Goal: Communication & Community: Answer question/provide support

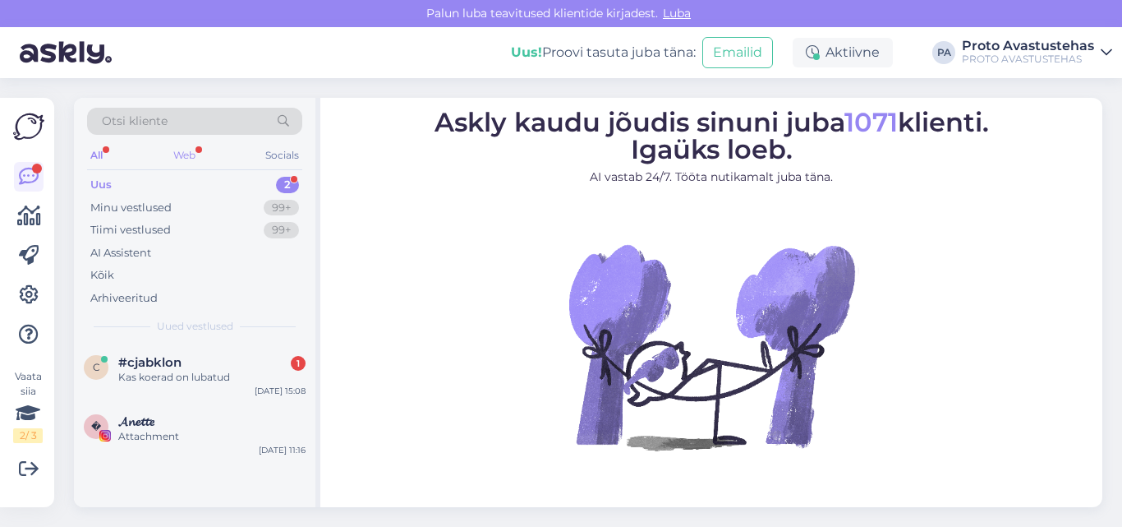
click at [191, 159] on div "Web" at bounding box center [184, 155] width 29 height 21
click at [200, 380] on div "Kas koerad on lubatud" at bounding box center [211, 377] width 187 height 15
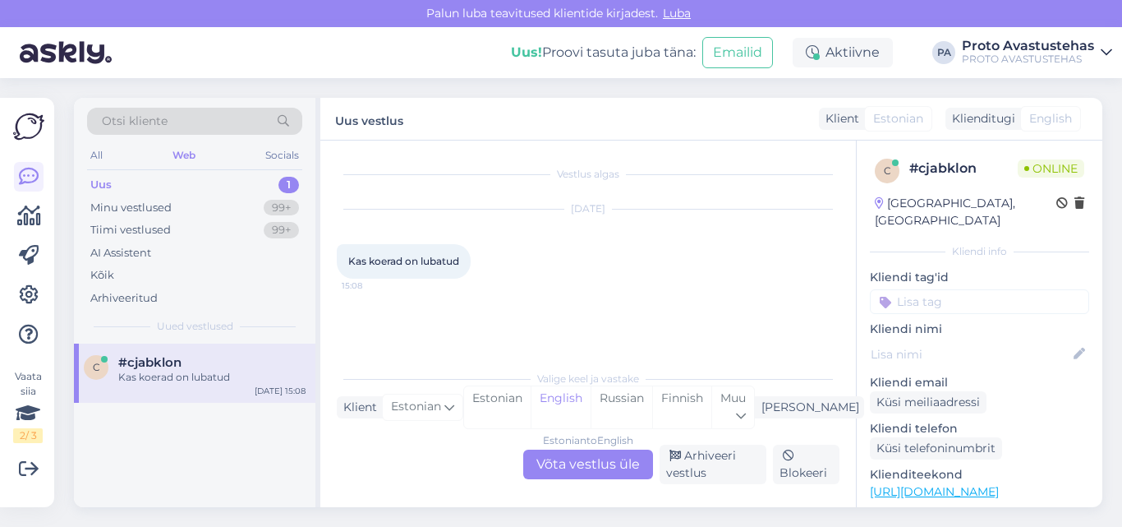
click at [581, 462] on div "Estonian to English Võta vestlus üle" at bounding box center [588, 464] width 130 height 30
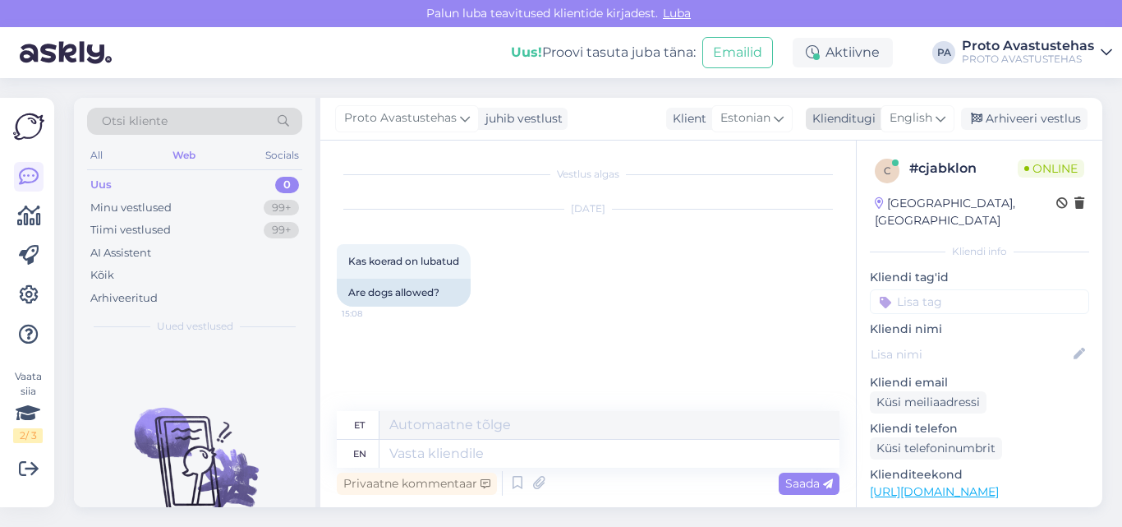
click at [915, 118] on span "English" at bounding box center [911, 118] width 43 height 18
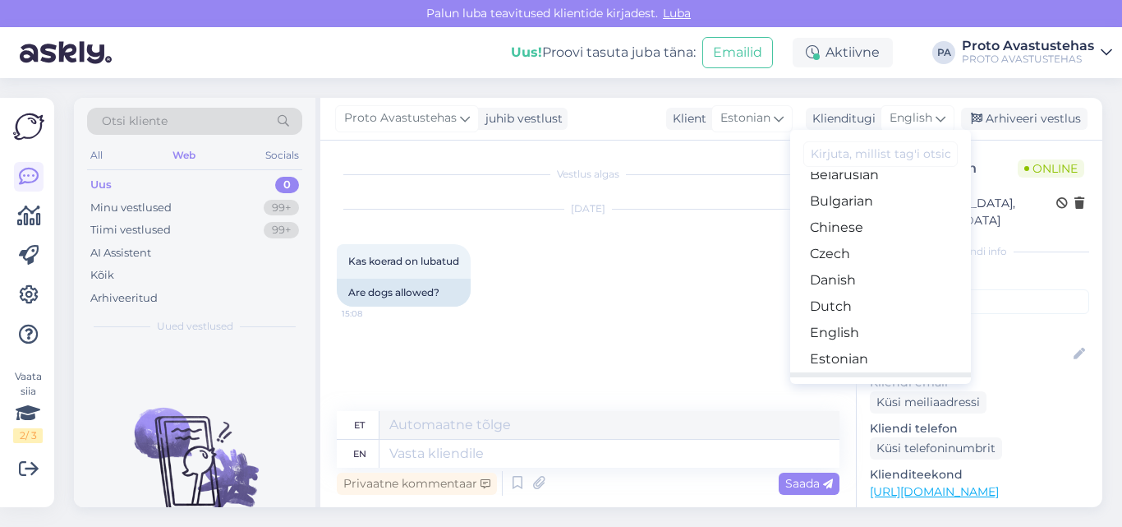
scroll to position [82, 0]
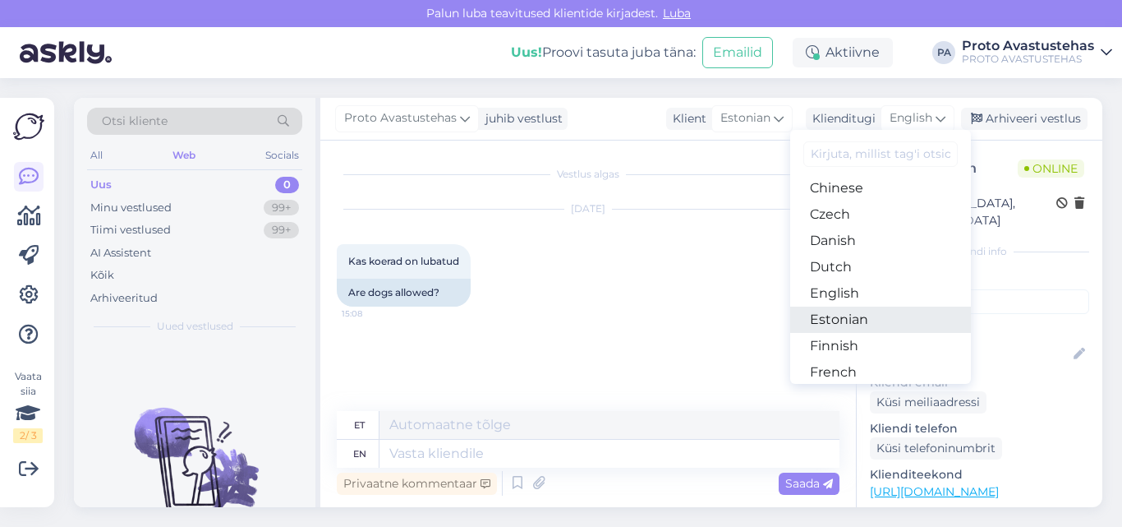
click at [854, 323] on link "Estonian" at bounding box center [880, 319] width 181 height 26
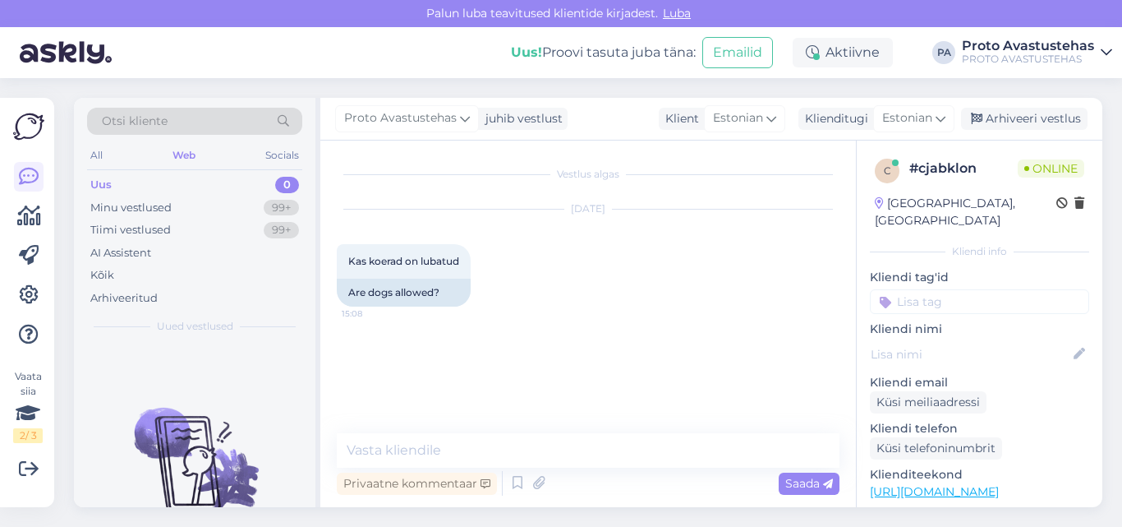
click at [180, 122] on div "Otsi kliente" at bounding box center [194, 121] width 215 height 27
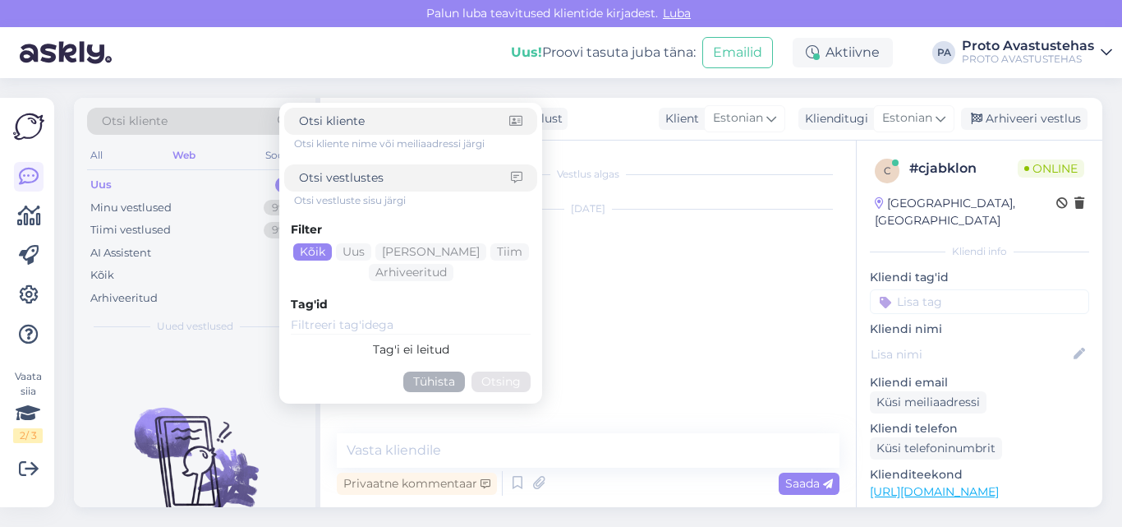
click at [345, 181] on input at bounding box center [405, 177] width 212 height 17
type input "koerad"
click button "Otsing" at bounding box center [501, 381] width 59 height 21
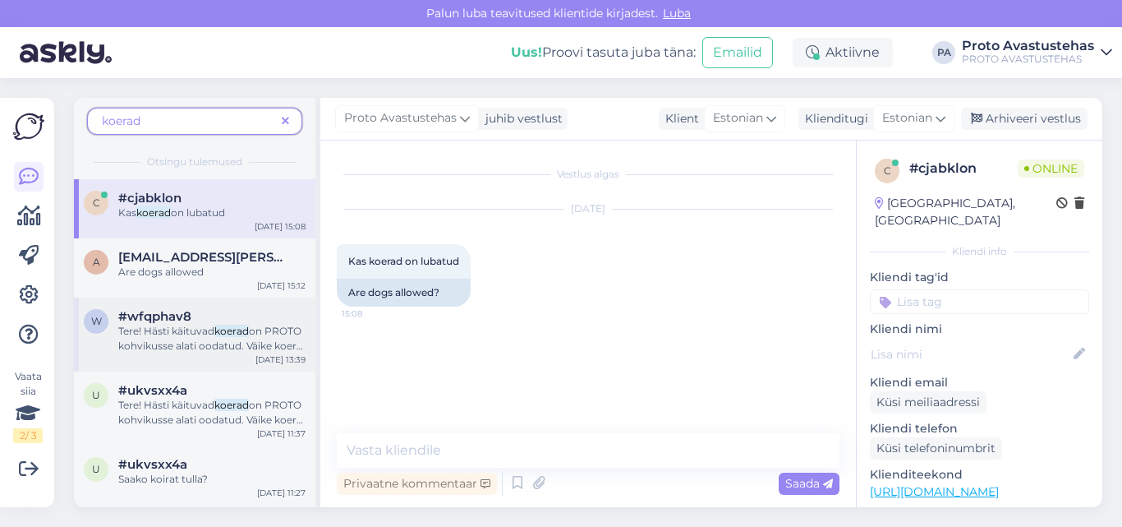
click at [157, 341] on span "on PROTO kohvikusse alati oodatud. Väike koer kandekotis on ka ekspositsioonisa…" at bounding box center [210, 375] width 185 height 101
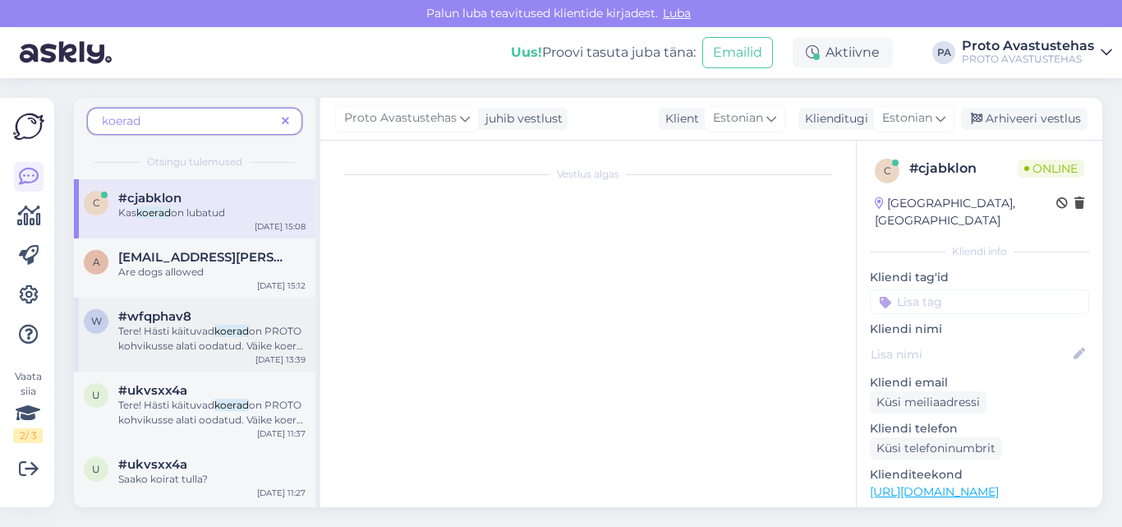
scroll to position [140, 0]
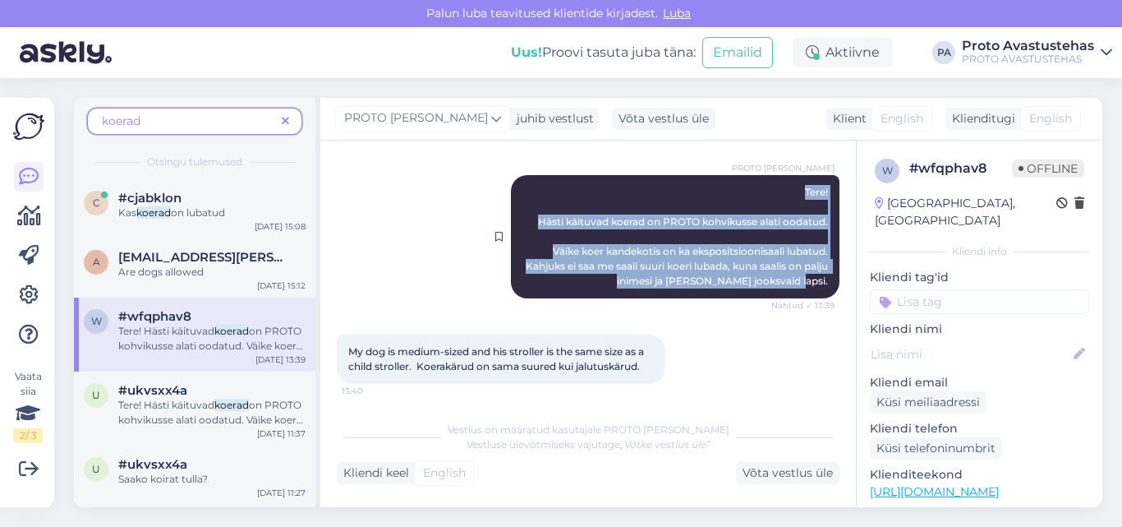
drag, startPoint x: 788, startPoint y: 187, endPoint x: 820, endPoint y: 288, distance: 105.2
click at [820, 288] on div "PROTO [PERSON_NAME] Tere! Hästi käituvad koerad on PROTO kohvikusse alati oodat…" at bounding box center [675, 236] width 329 height 123
copy span "Tere! Hästi käituvad koerad on PROTO kohvikusse alati oodatud. Väike koer kande…"
click at [290, 126] on span at bounding box center [285, 121] width 21 height 17
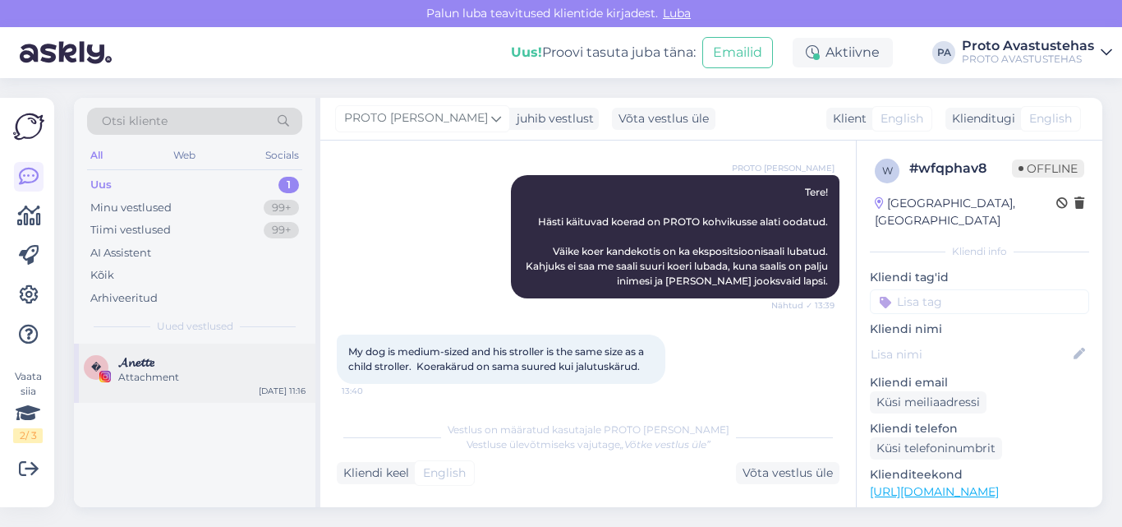
click at [157, 377] on div "Attachment" at bounding box center [211, 377] width 187 height 15
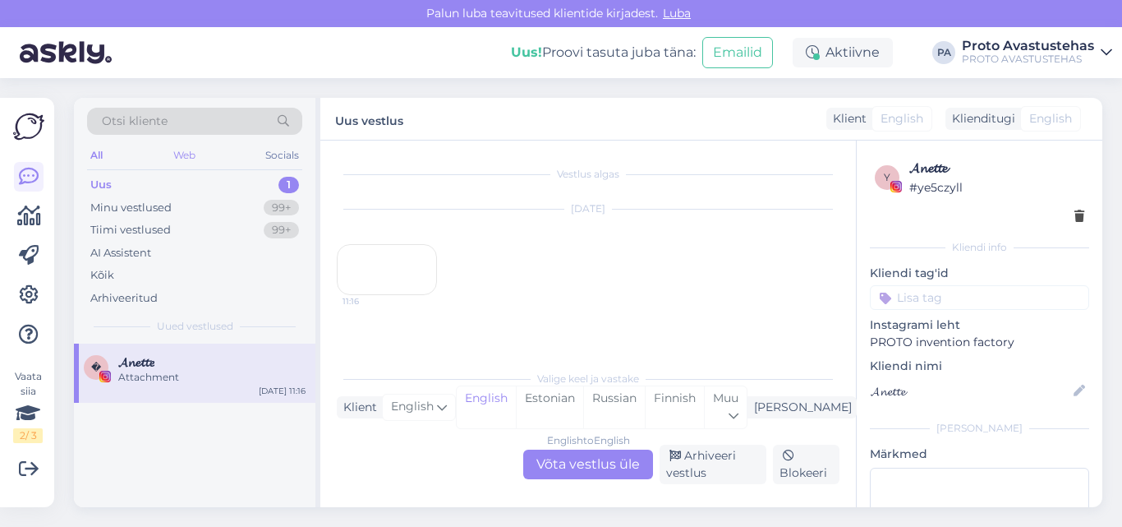
click at [173, 152] on div "Web" at bounding box center [184, 155] width 29 height 21
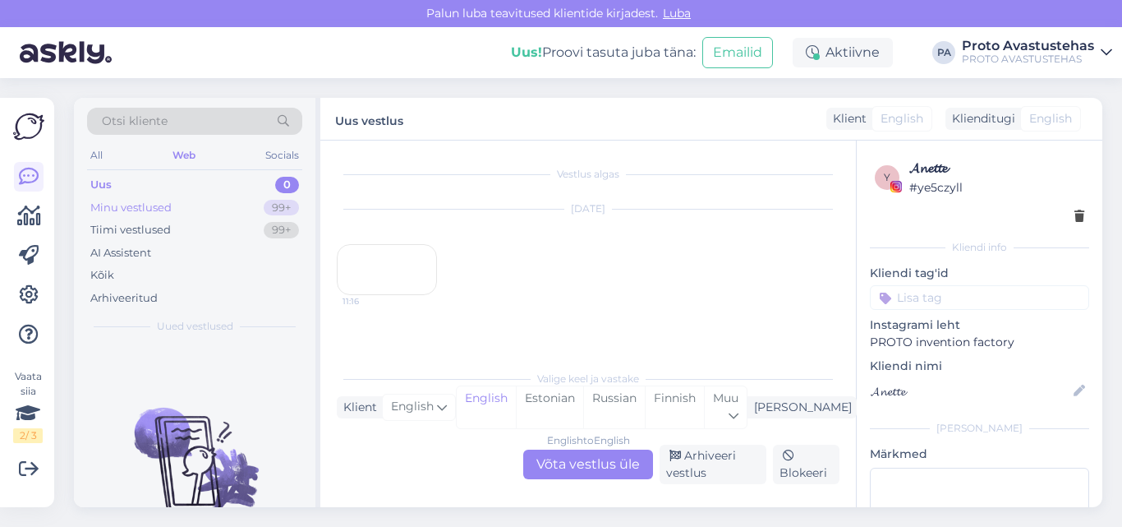
click at [130, 200] on div "Minu vestlused" at bounding box center [130, 208] width 81 height 16
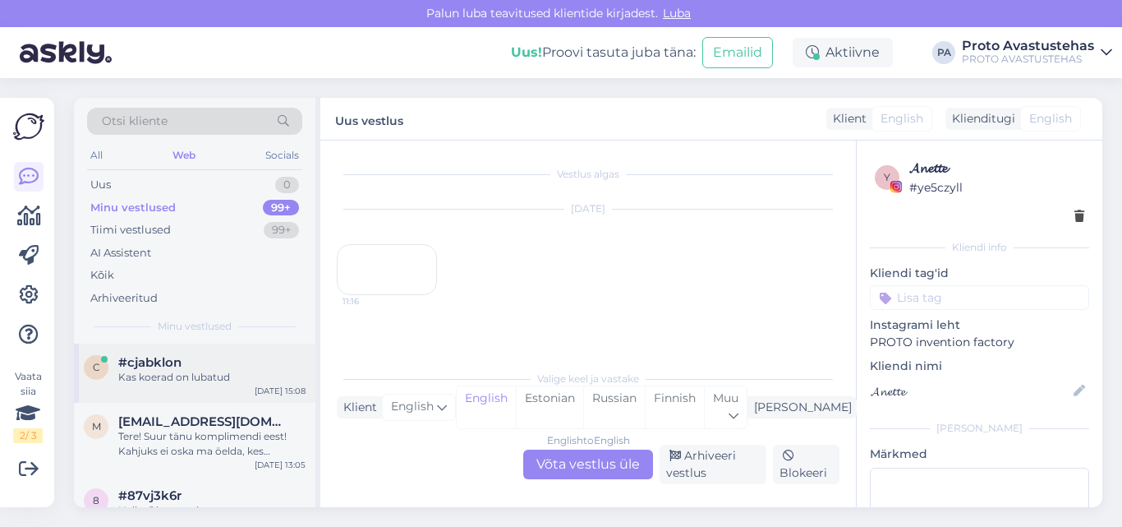
click at [142, 374] on div "Kas koerad on lubatud" at bounding box center [211, 377] width 187 height 15
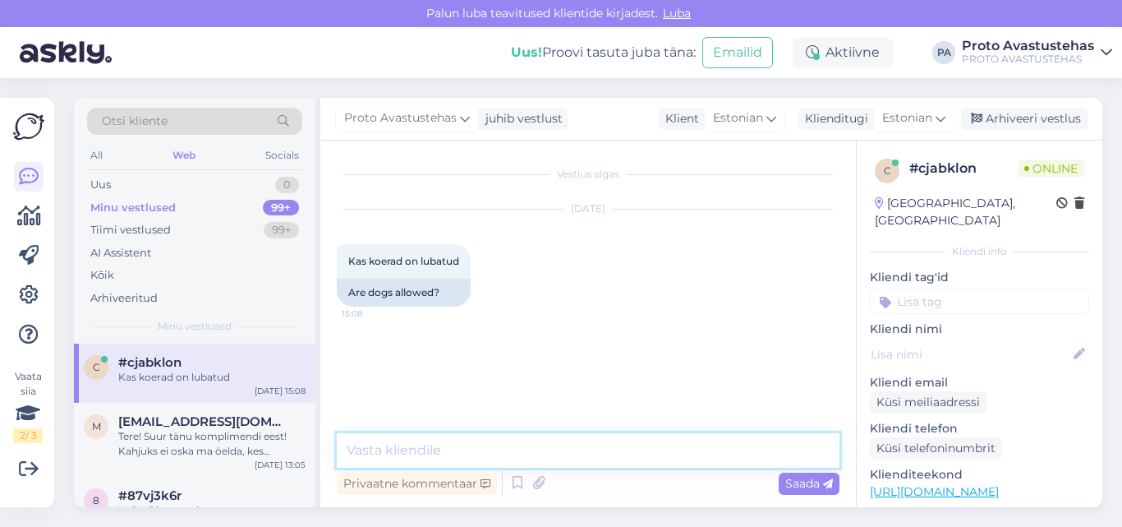
click at [464, 437] on textarea at bounding box center [588, 450] width 503 height 35
paste textarea "Tere! Hästi käituvad koerad on PROTO kohvikusse alati oodatud. Väike koer kande…"
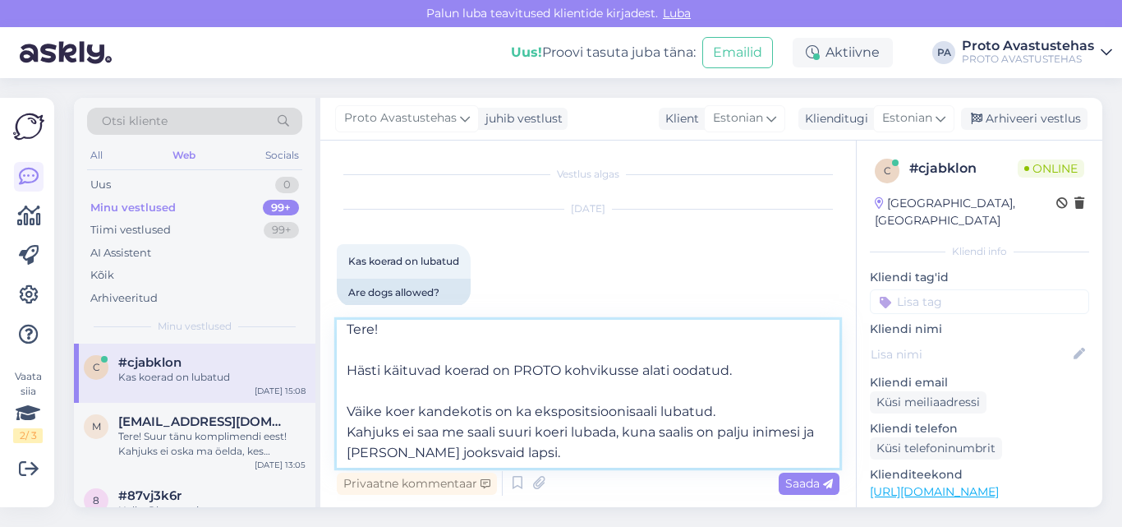
scroll to position [9, 0]
type textarea "Tere! Hästi käituvad koerad on PROTO kohvikusse alati oodatud. Väike koer kande…"
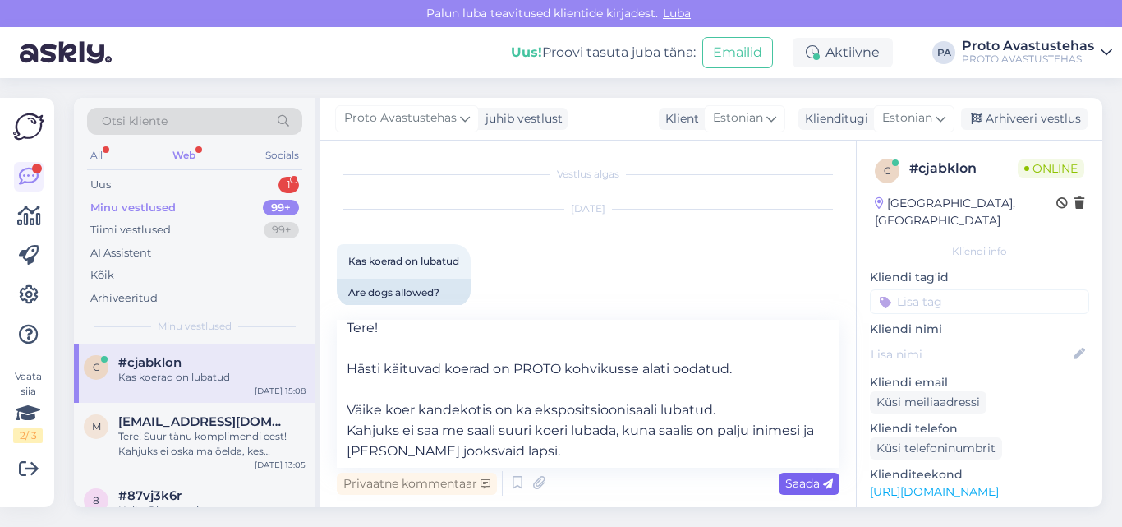
click at [805, 481] on span "Saada" at bounding box center [810, 483] width 48 height 15
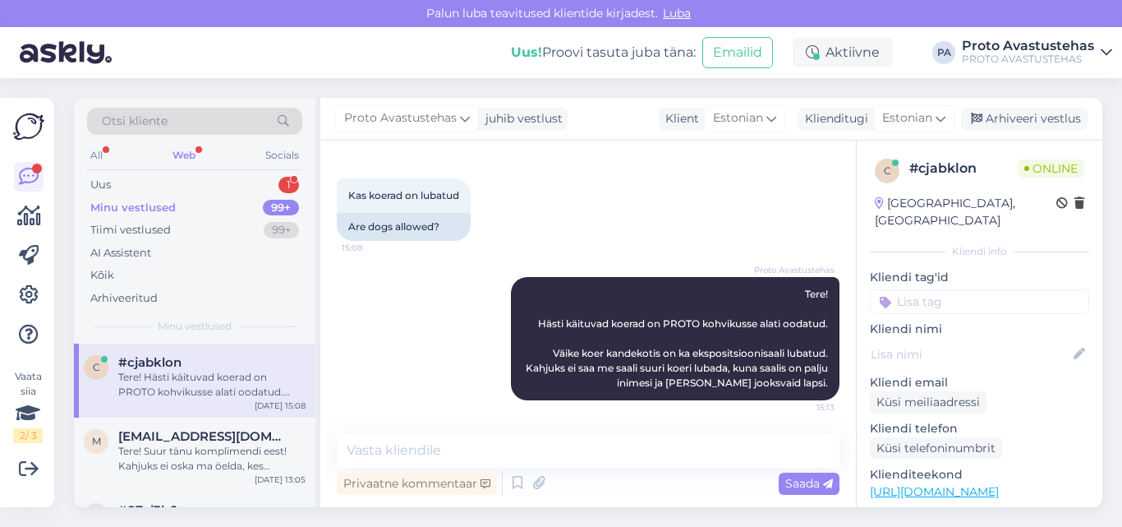
scroll to position [0, 0]
click at [164, 180] on div "Uus 1" at bounding box center [194, 184] width 215 height 23
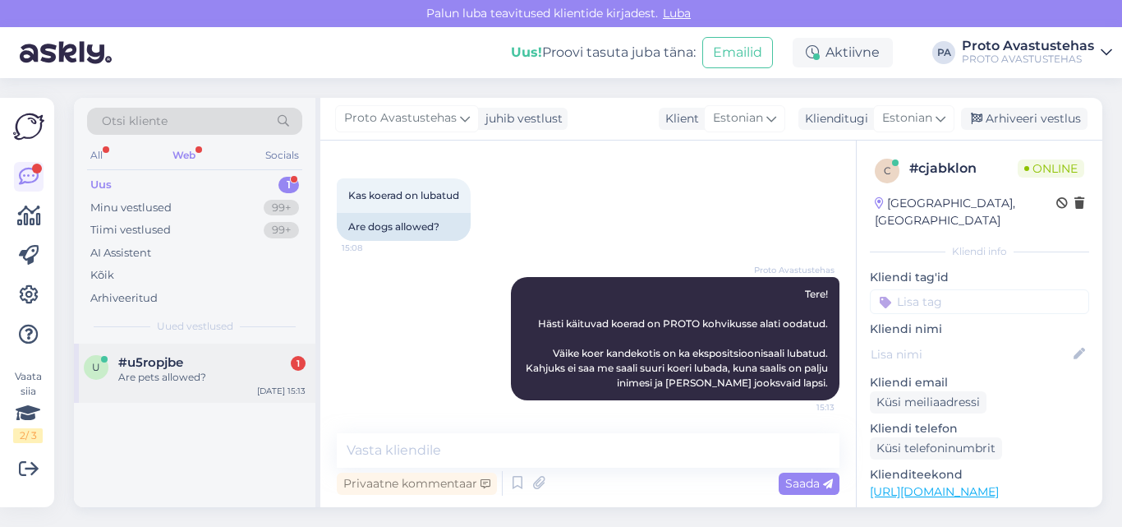
click at [163, 376] on div "Are pets allowed?" at bounding box center [211, 377] width 187 height 15
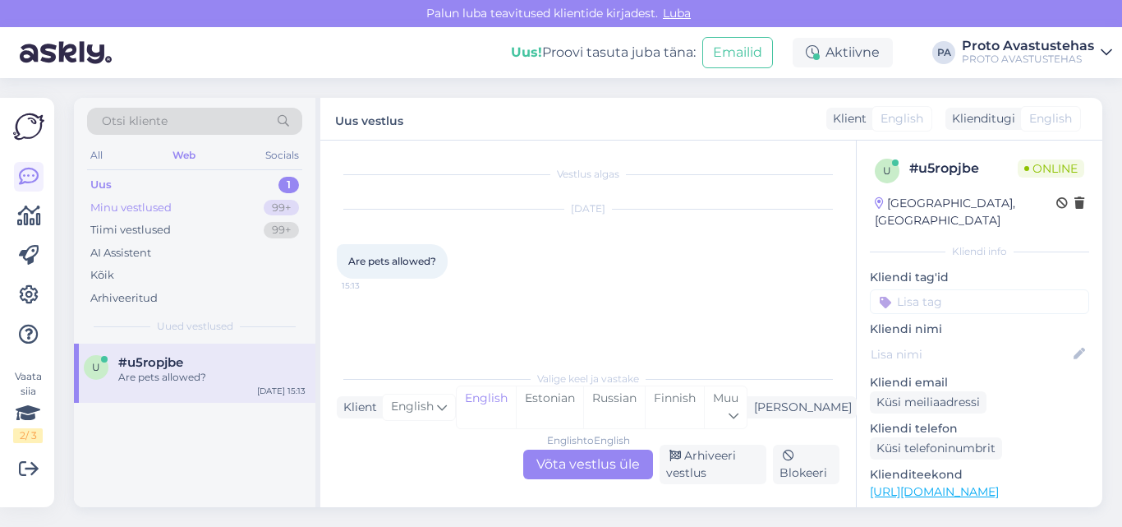
click at [144, 211] on div "Minu vestlused" at bounding box center [130, 208] width 81 height 16
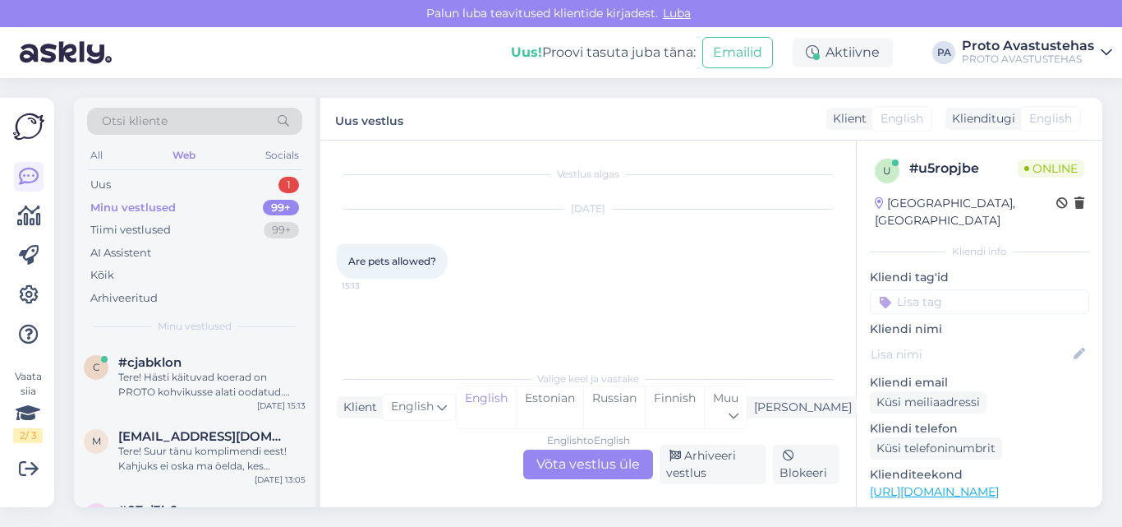
click at [186, 155] on div "Web" at bounding box center [184, 155] width 30 height 21
click at [147, 185] on div "Uus 1" at bounding box center [194, 184] width 215 height 23
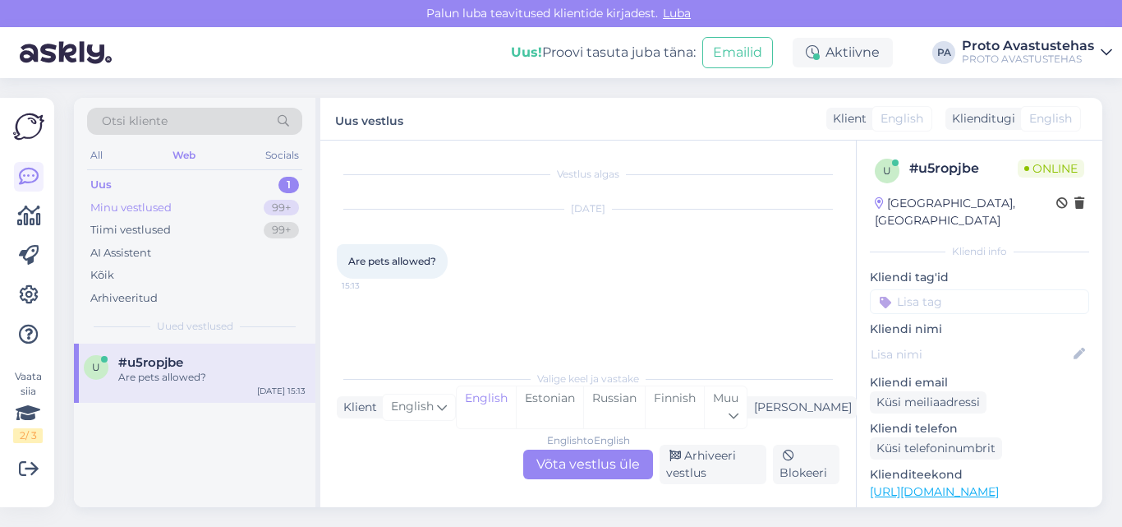
click at [132, 205] on div "Minu vestlused" at bounding box center [130, 208] width 81 height 16
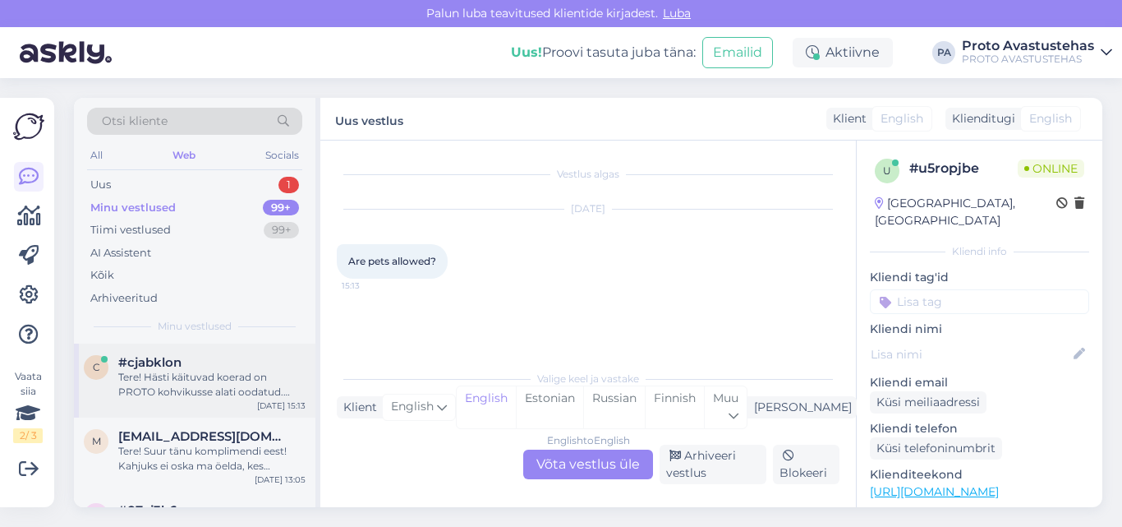
click at [152, 384] on div "Tere! Hästi käituvad koerad on PROTO kohvikusse alati oodatud. Väike koer kande…" at bounding box center [211, 385] width 187 height 30
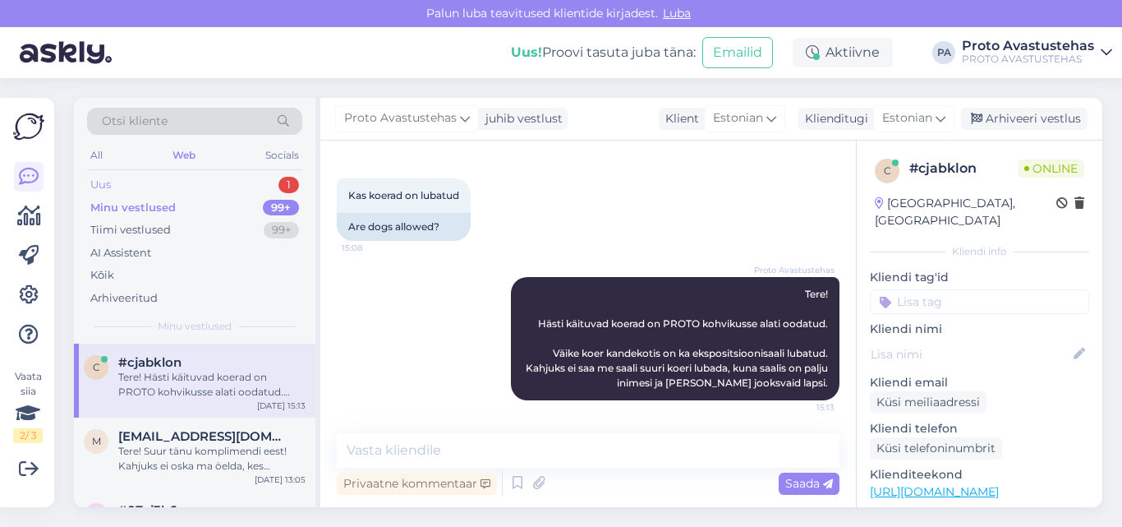
click at [162, 180] on div "Uus 1" at bounding box center [194, 184] width 215 height 23
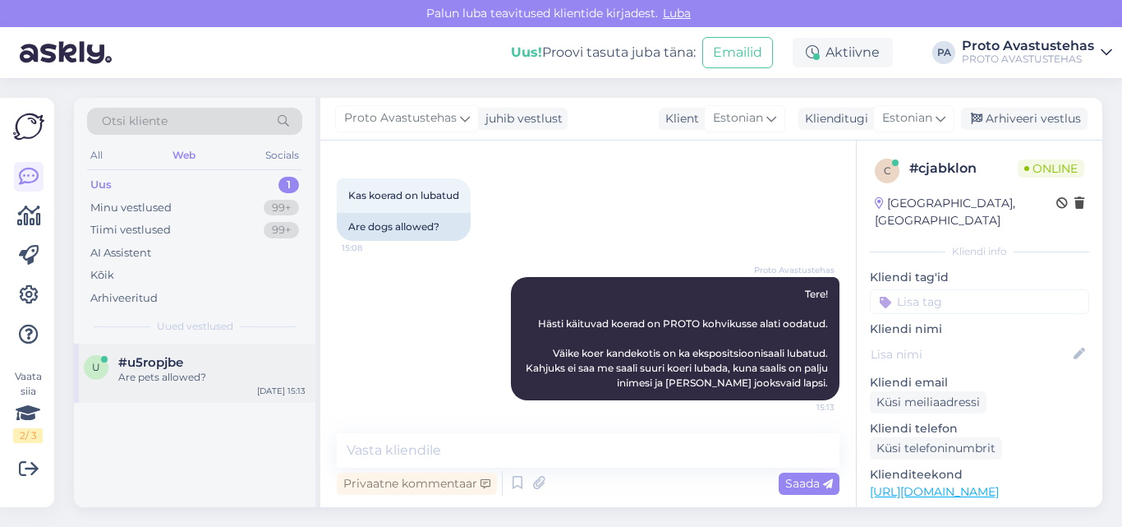
click at [165, 364] on span "#u5ropjbe" at bounding box center [150, 362] width 65 height 15
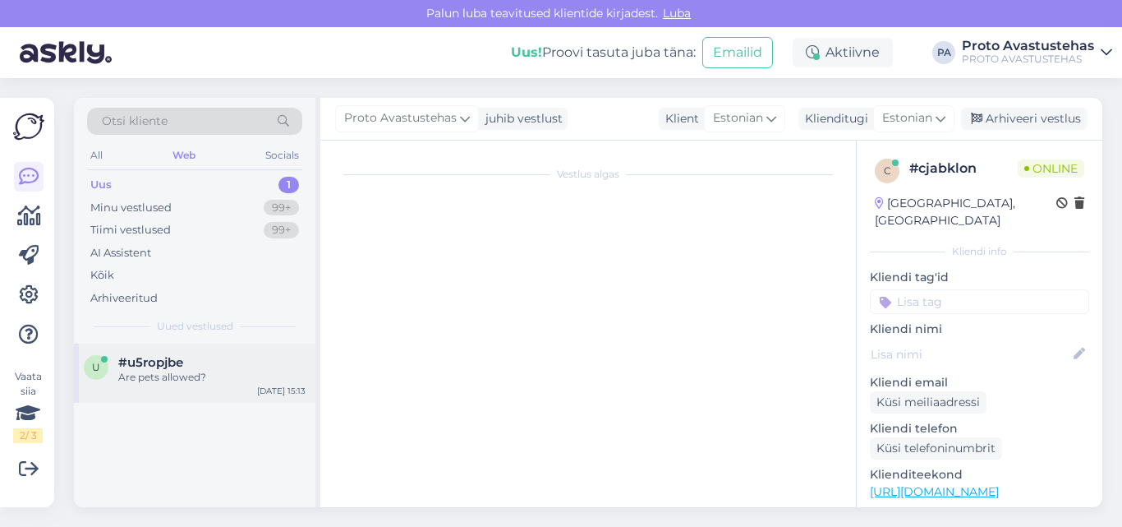
scroll to position [0, 0]
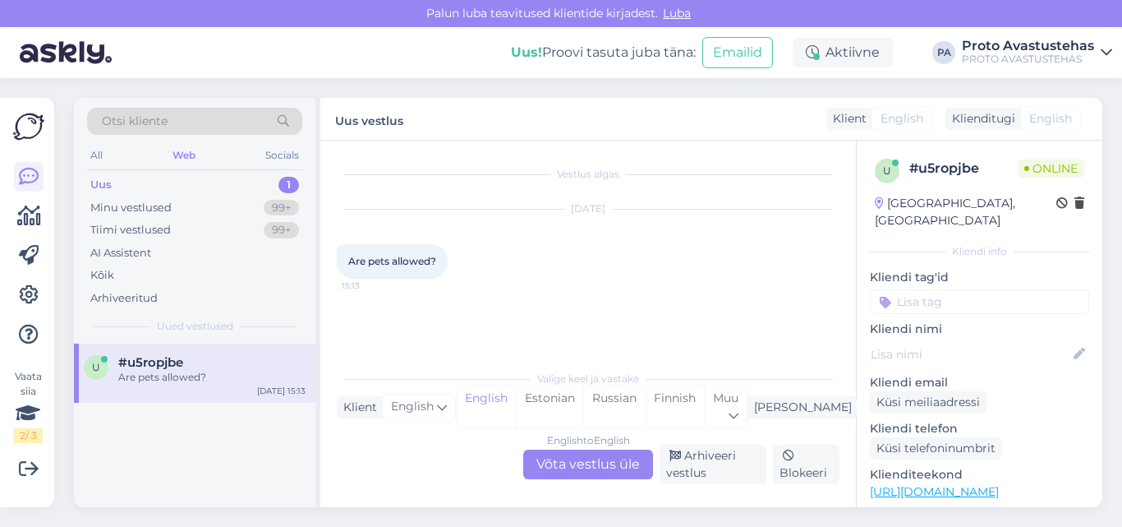
click at [578, 458] on div "English to English Võta vestlus üle" at bounding box center [588, 464] width 130 height 30
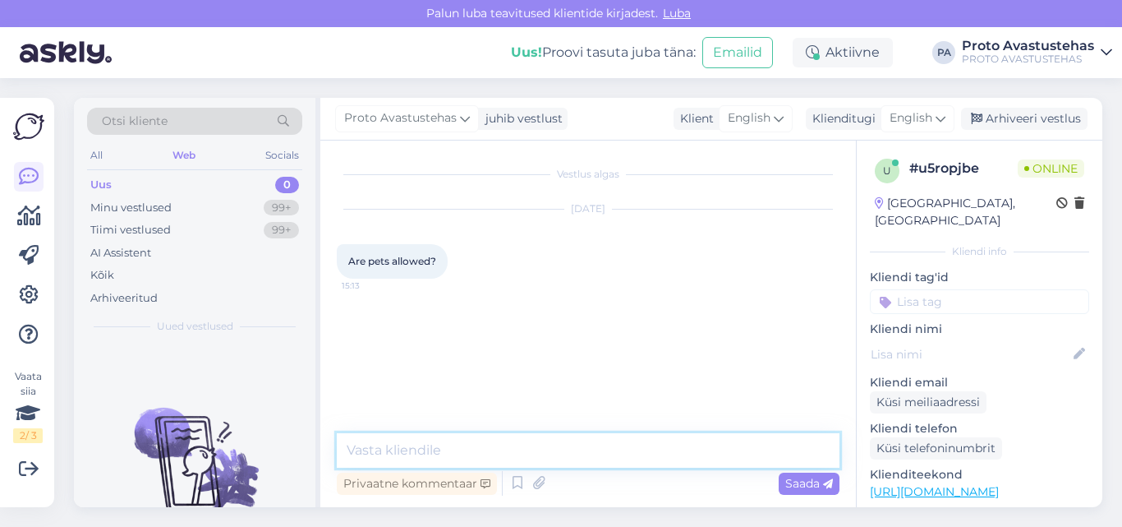
click at [434, 443] on textarea at bounding box center [588, 450] width 503 height 35
click at [910, 124] on span "English" at bounding box center [911, 118] width 43 height 18
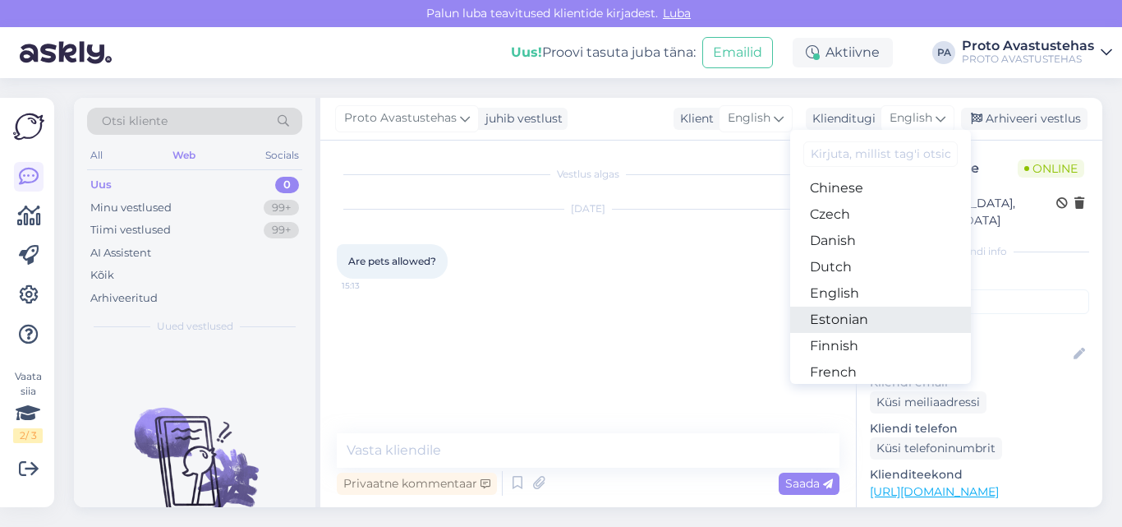
click at [855, 316] on link "Estonian" at bounding box center [880, 319] width 181 height 26
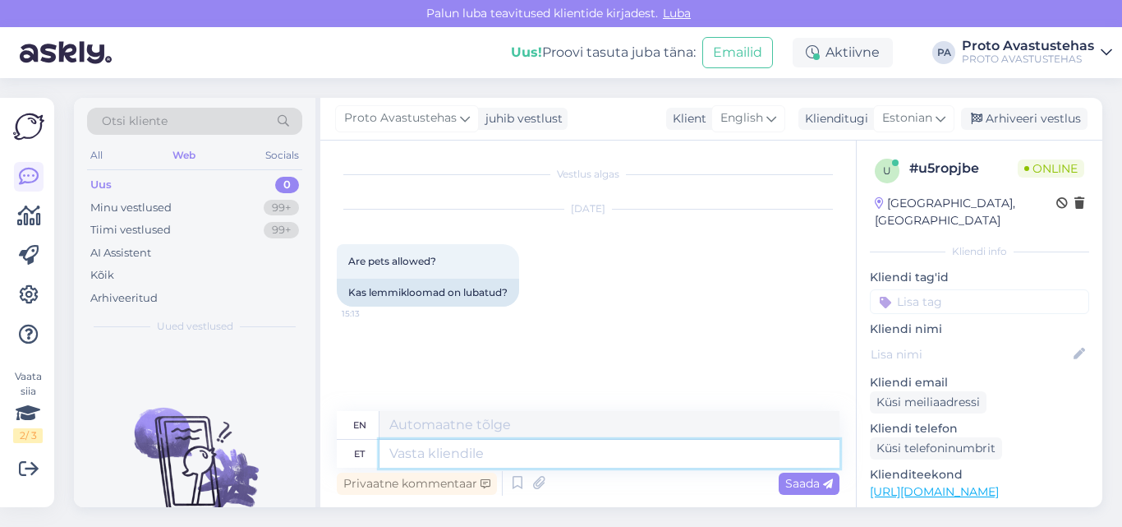
click at [417, 450] on textarea at bounding box center [610, 454] width 460 height 28
paste textarea "Tere! Hästi käituvad koerad on PROTO kohvikusse alati oodatud. Väike koer kande…"
type textarea "Tere! Hästi käituvad koerad on PROTO kohvikusse alati oodatud. Väike koer kande…"
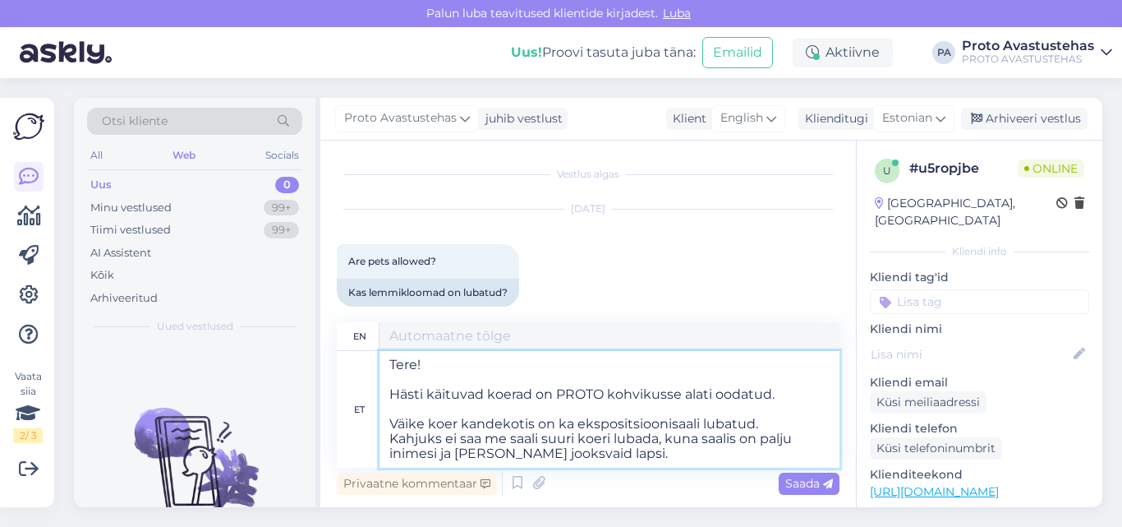
type textarea "Hello! Well-behaved dogs are always welcome at PROTO Café. A small dog in a car…"
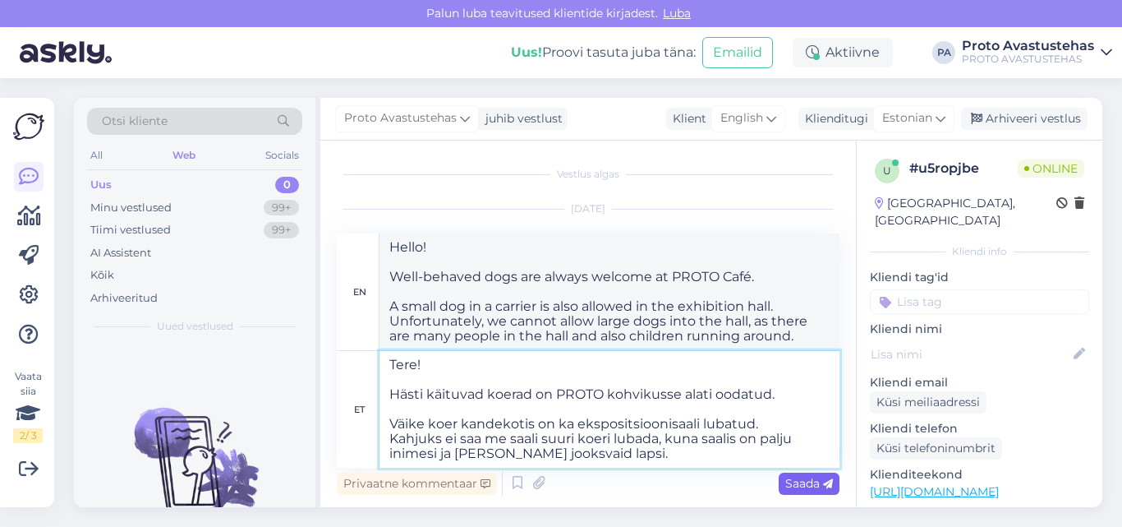
type textarea "Tere! Hästi käituvad koerad on PROTO kohvikusse alati oodatud. Väike koer kande…"
click at [794, 478] on span "Saada" at bounding box center [810, 483] width 48 height 15
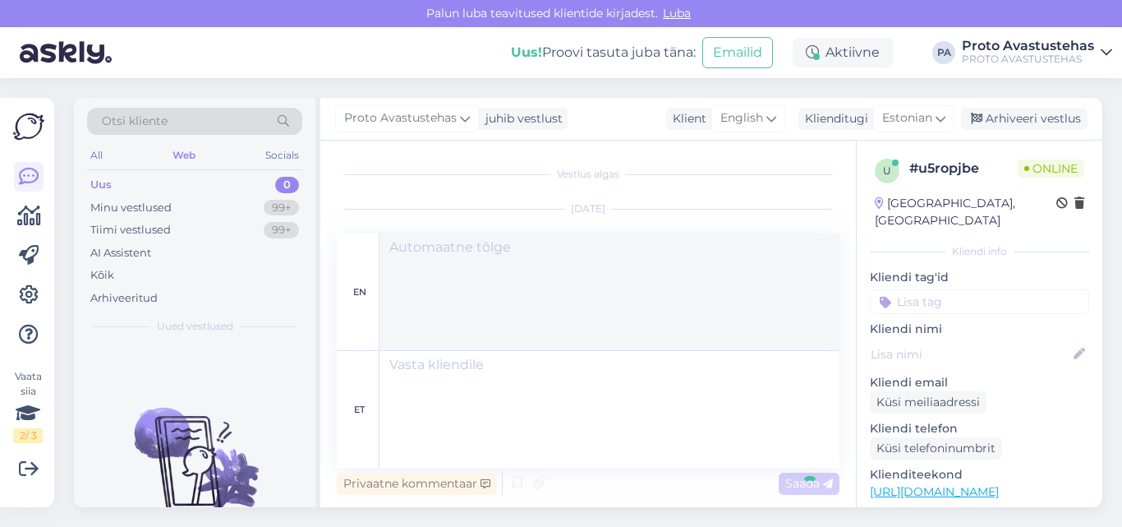
scroll to position [219, 0]
